Goal: Information Seeking & Learning: Learn about a topic

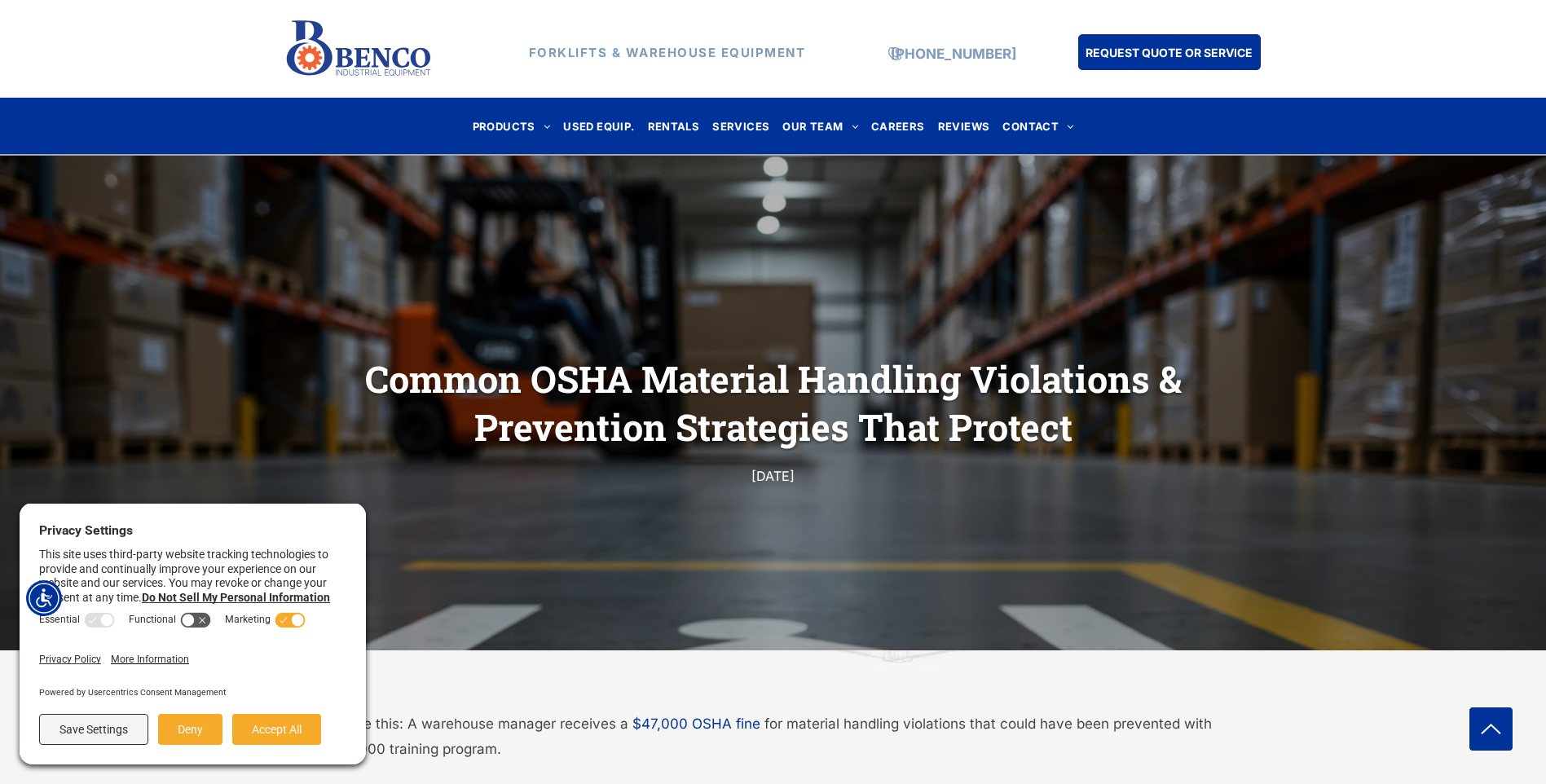
click at [276, 735] on button "Accept All" at bounding box center [277, 729] width 89 height 31
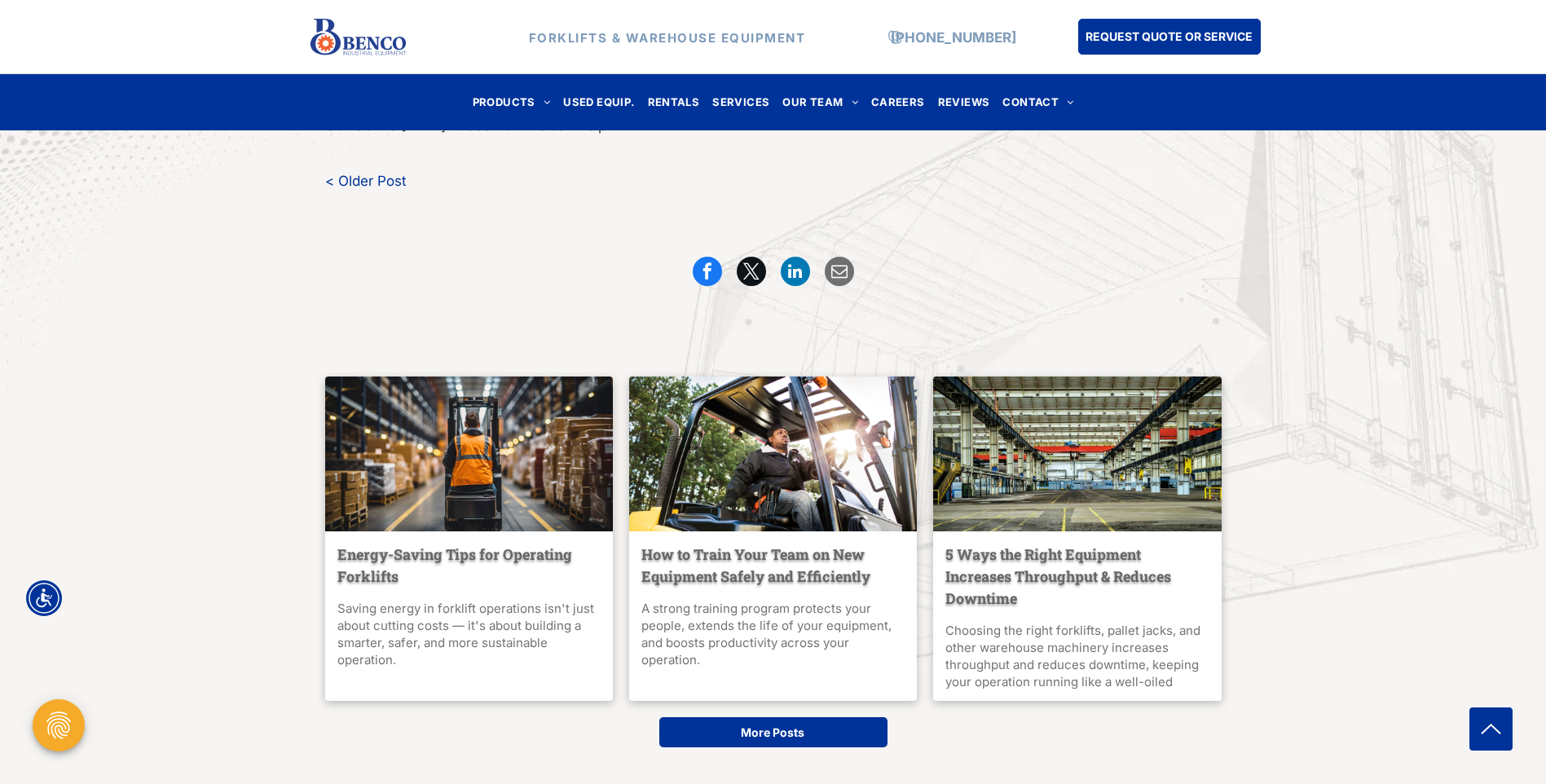
scroll to position [5543, 0]
